Goal: Task Accomplishment & Management: Complete application form

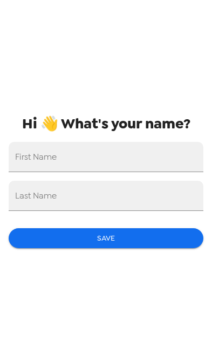
click at [47, 159] on div "First Name" at bounding box center [106, 157] width 195 height 30
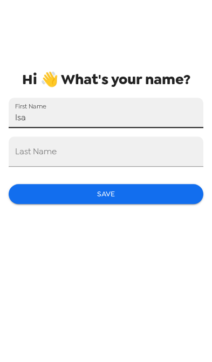
type input "Isa"
click at [33, 181] on div "Last Name" at bounding box center [106, 196] width 195 height 30
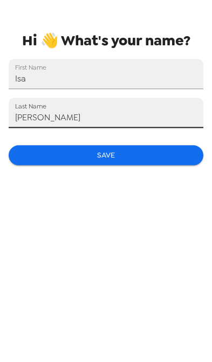
type input "[PERSON_NAME]"
click at [52, 142] on input "Isa" at bounding box center [106, 157] width 195 height 30
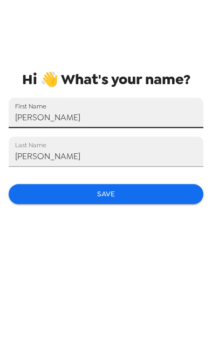
type input "[PERSON_NAME]"
click at [51, 228] on button "Save" at bounding box center [106, 238] width 195 height 20
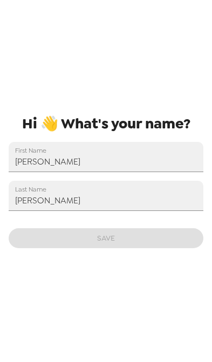
click at [53, 159] on input "[PERSON_NAME]" at bounding box center [106, 157] width 195 height 30
